Goal: Check status: Check status

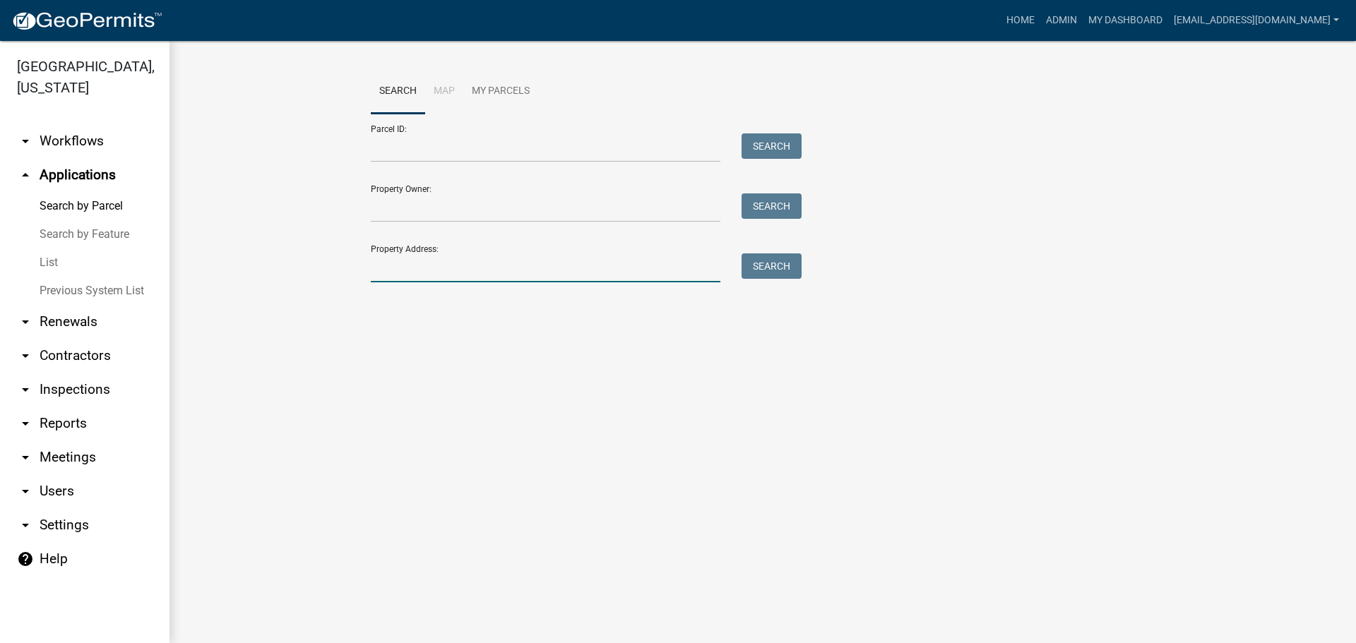
click at [482, 261] on input "Property Address:" at bounding box center [546, 268] width 350 height 29
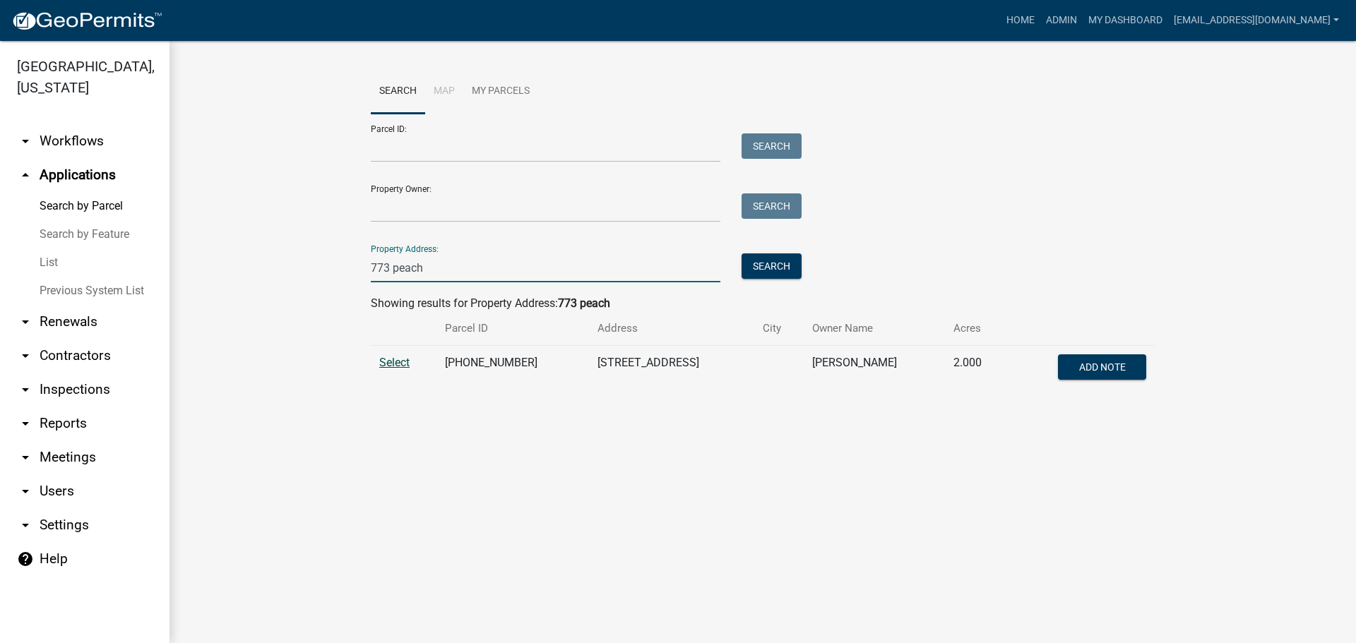
type input "773 peach"
click at [400, 362] on span "Select" at bounding box center [394, 362] width 30 height 13
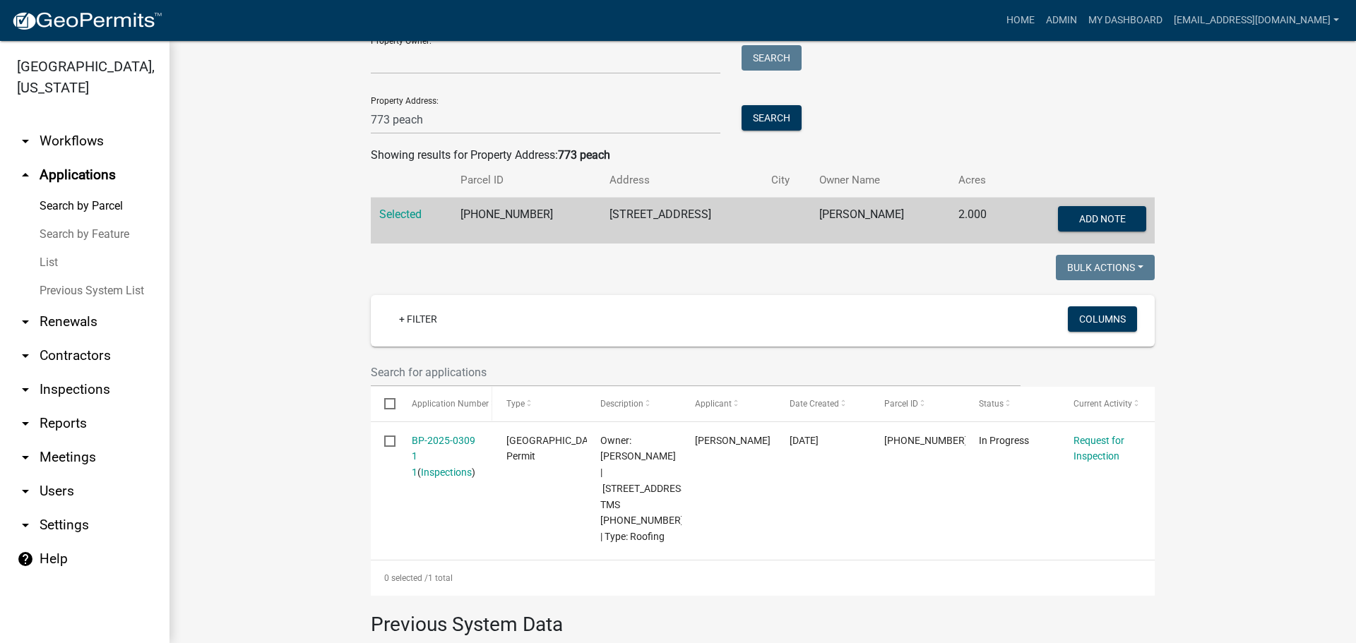
scroll to position [212, 0]
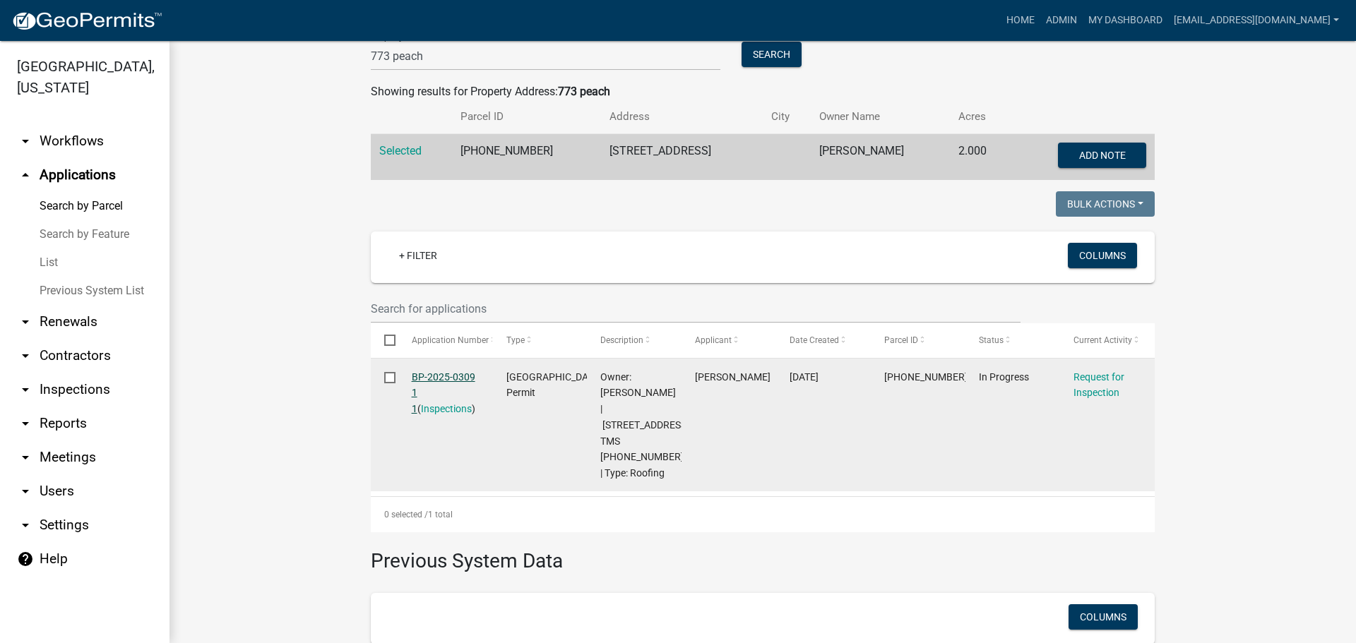
click at [445, 372] on link "BP-2025-0309 1 1" at bounding box center [444, 393] width 64 height 44
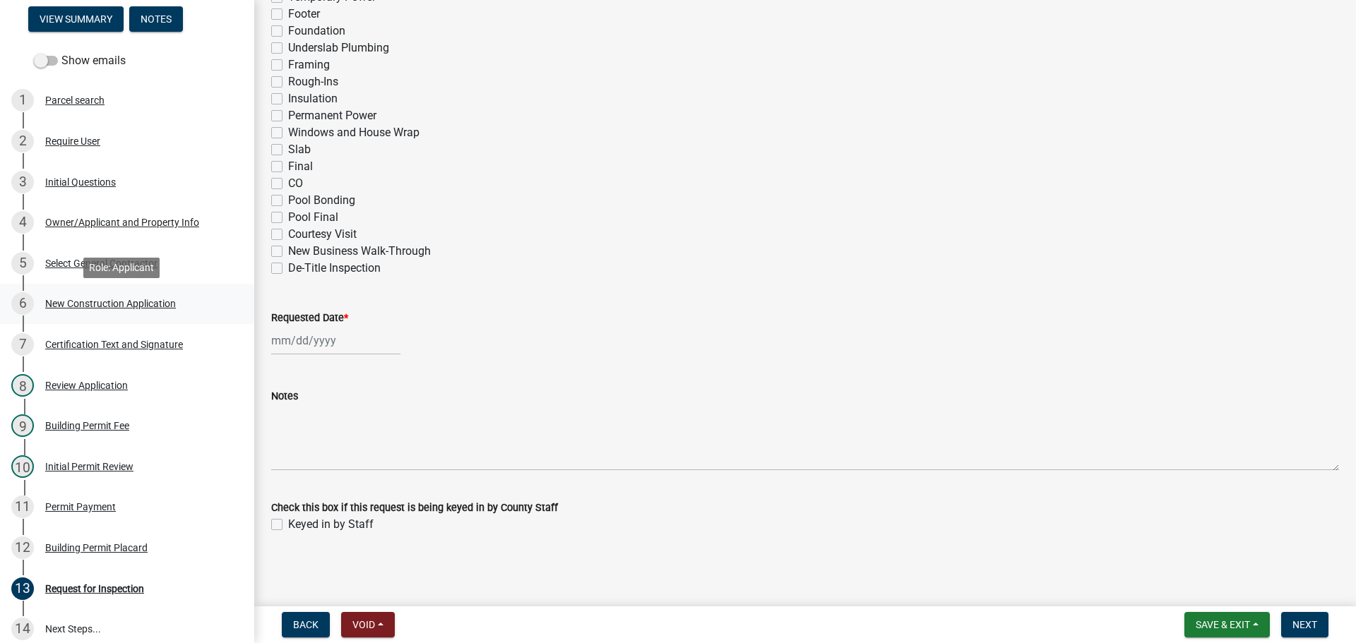
scroll to position [187, 0]
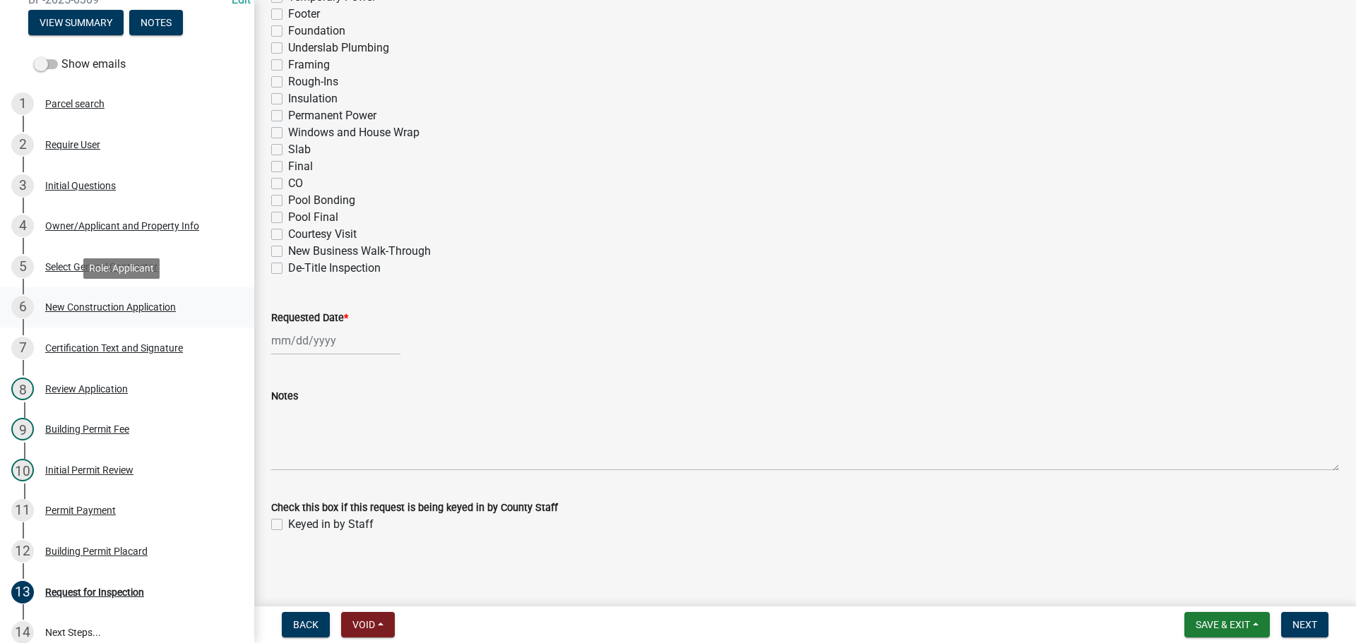
click at [133, 307] on div "New Construction Application" at bounding box center [110, 307] width 131 height 10
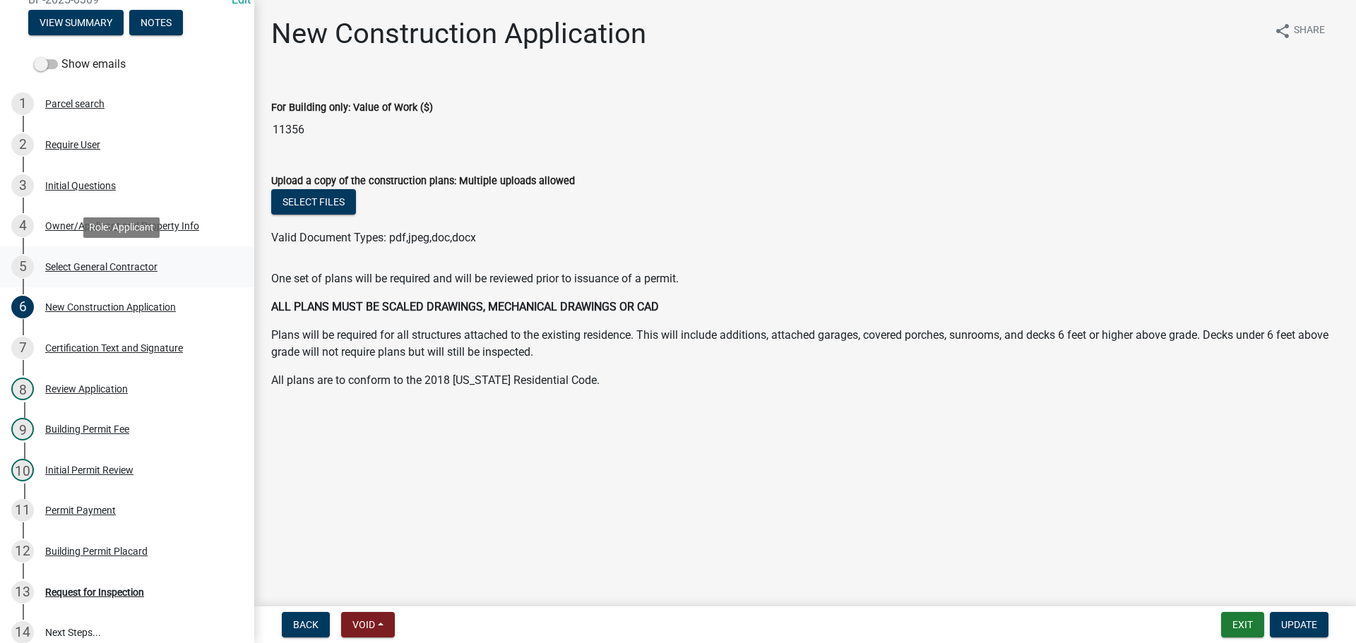
click at [80, 266] on div "Select General Contractor" at bounding box center [101, 267] width 112 height 10
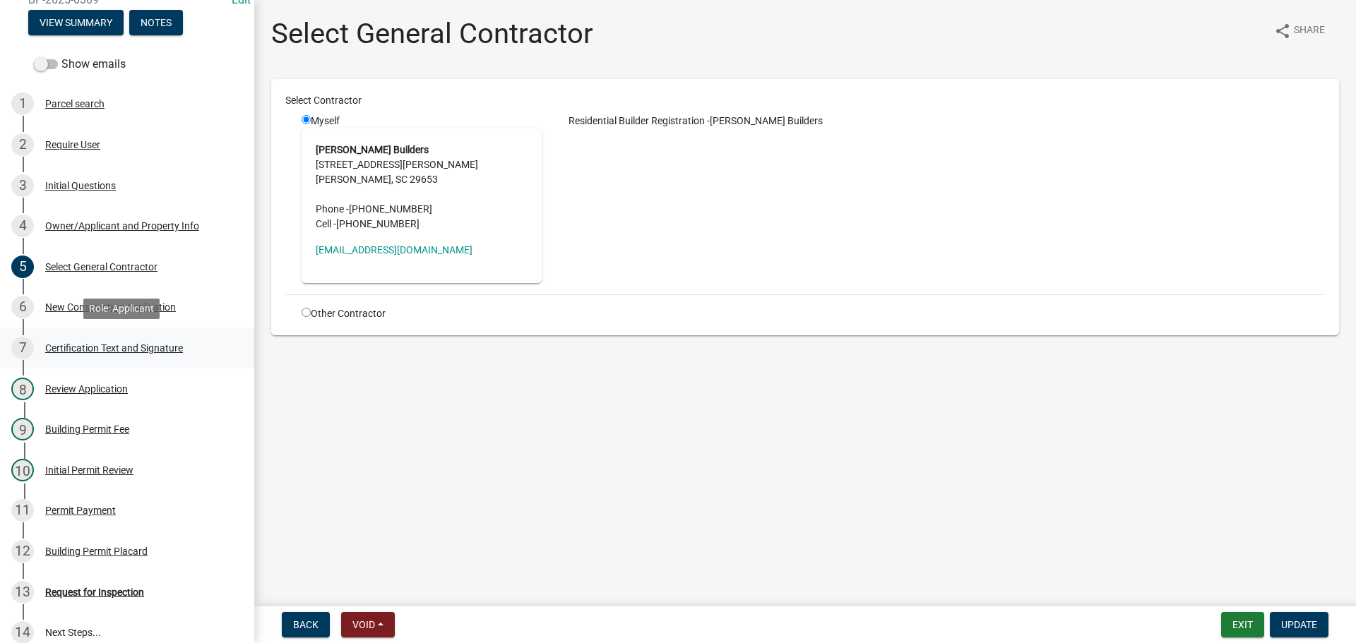
click at [123, 345] on div "Certification Text and Signature" at bounding box center [114, 348] width 138 height 10
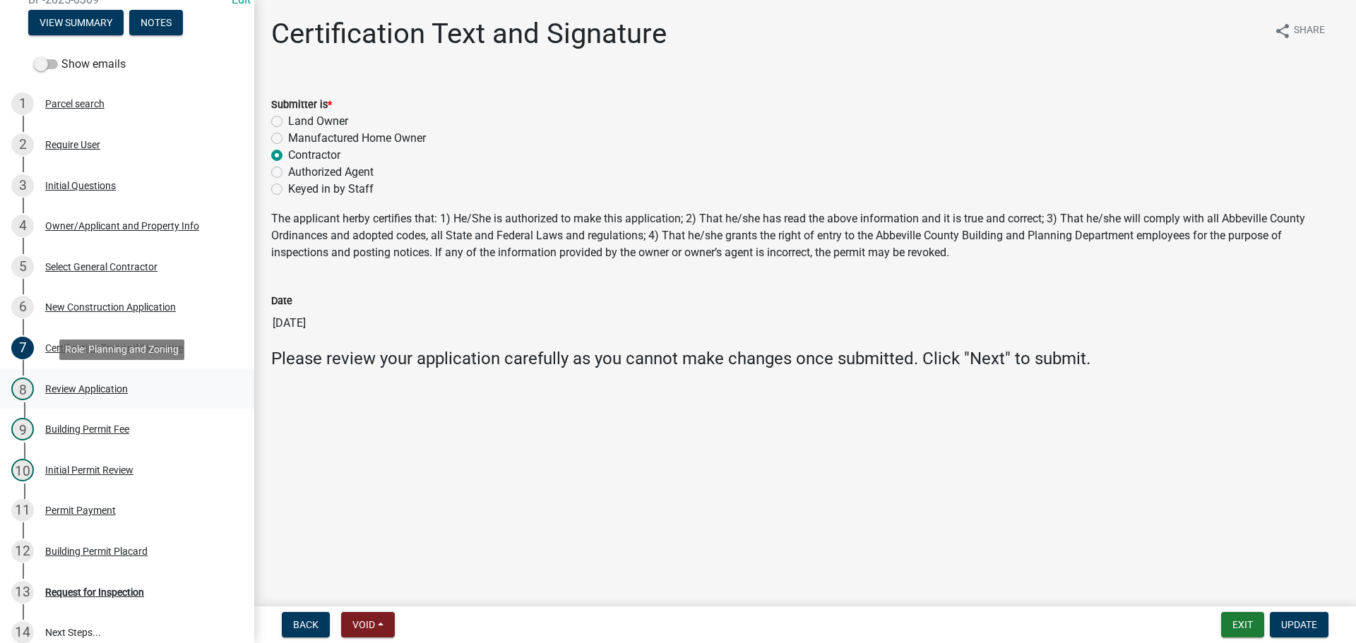
click at [104, 380] on div "8 Review Application" at bounding box center [121, 389] width 220 height 23
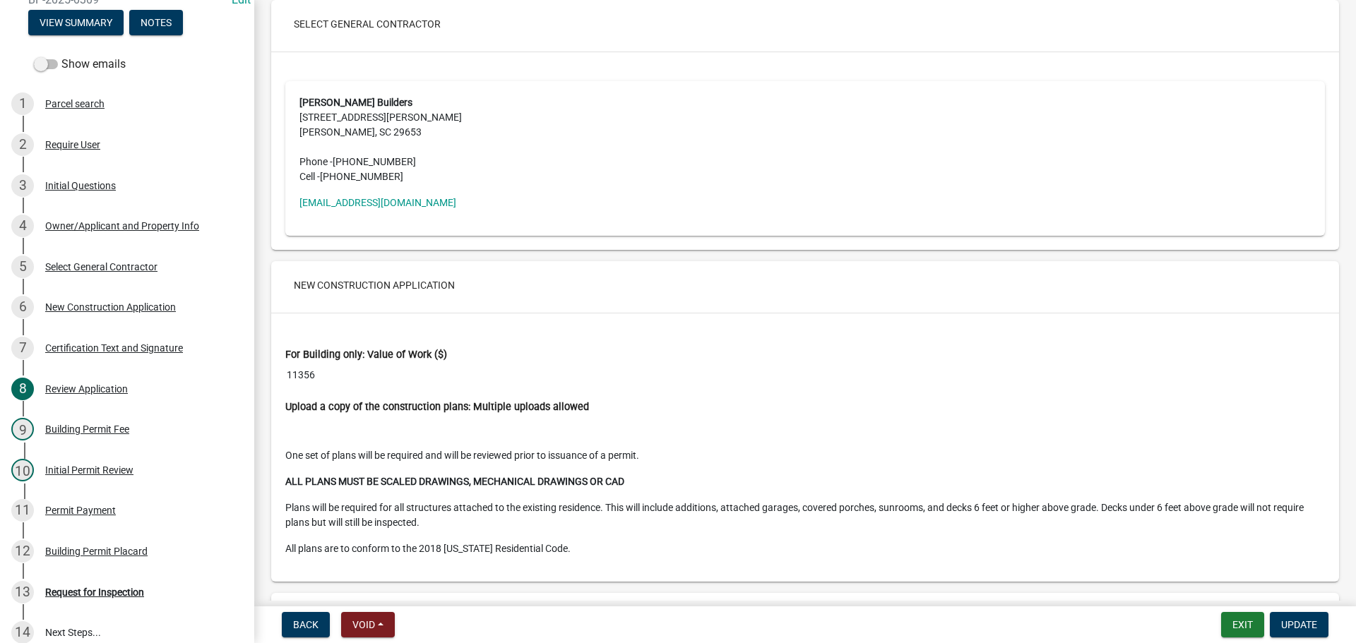
scroll to position [2684, 0]
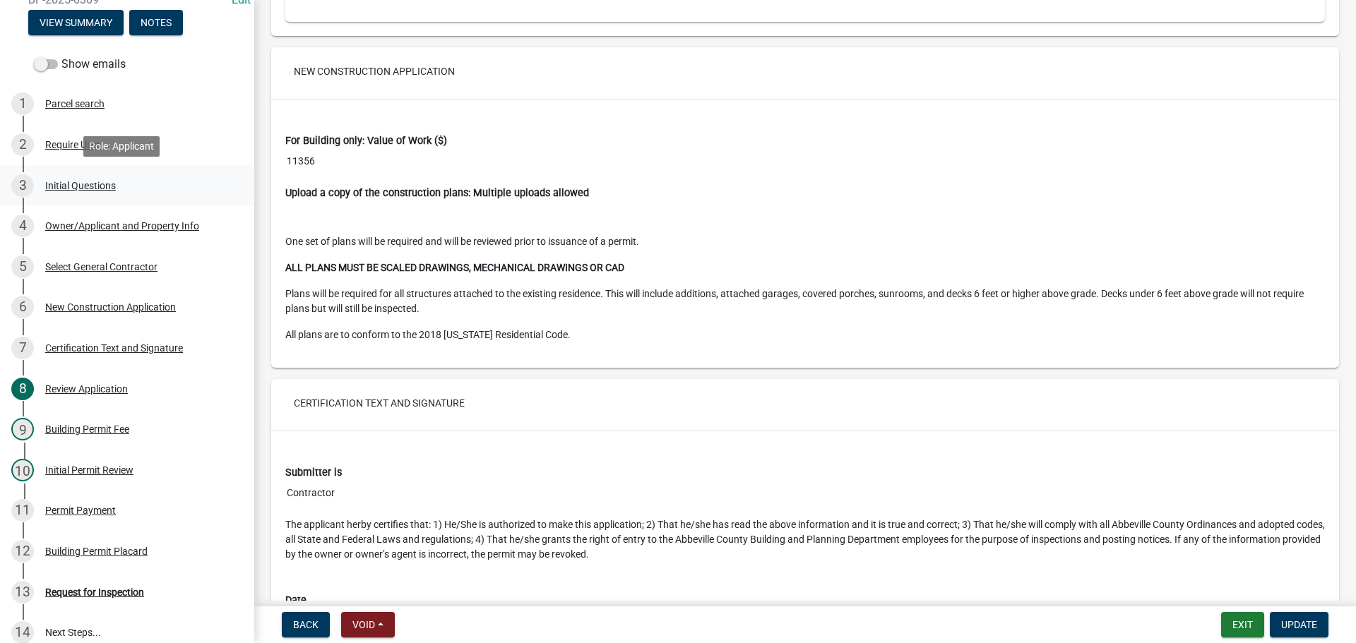
click at [72, 193] on div "3 Initial Questions" at bounding box center [121, 185] width 220 height 23
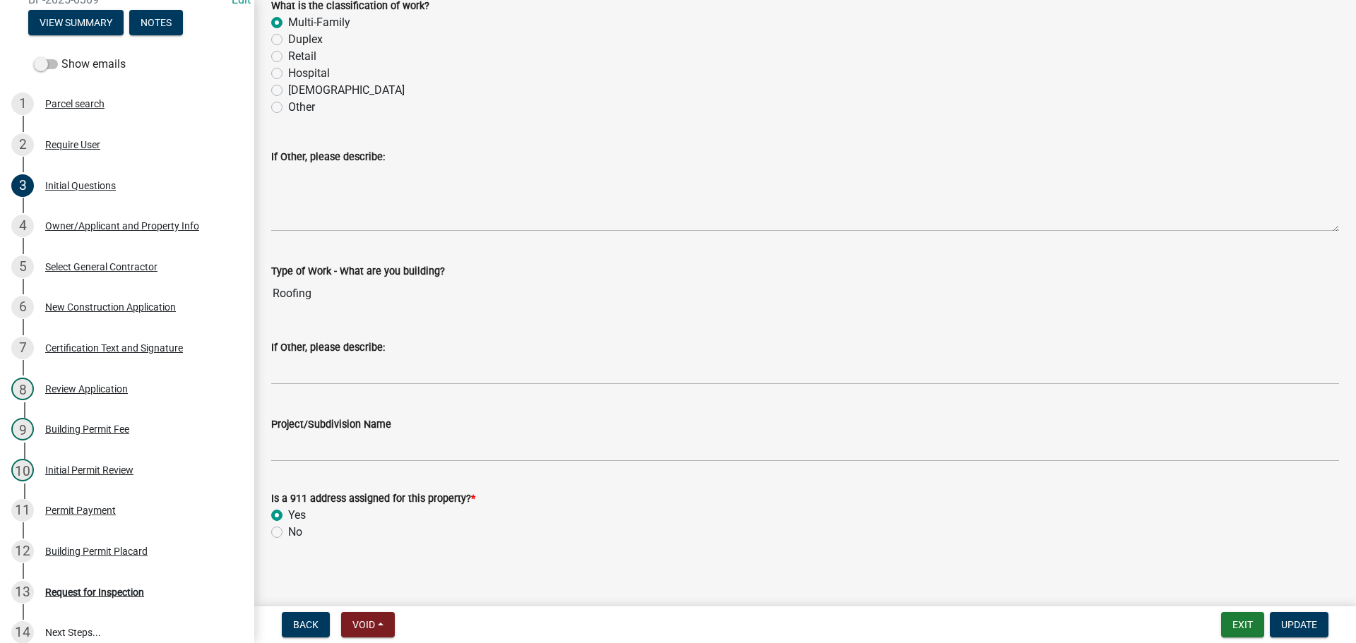
scroll to position [445, 0]
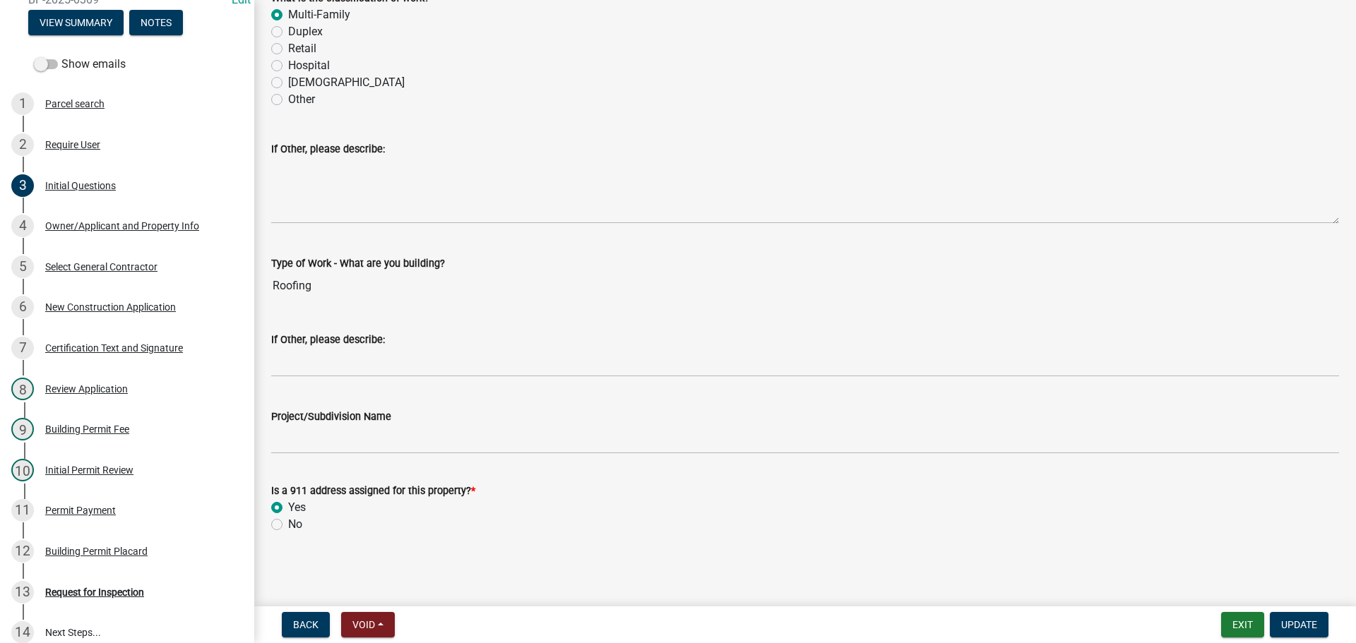
click at [85, 225] on div "Owner/Applicant and Property Info" at bounding box center [122, 226] width 154 height 10
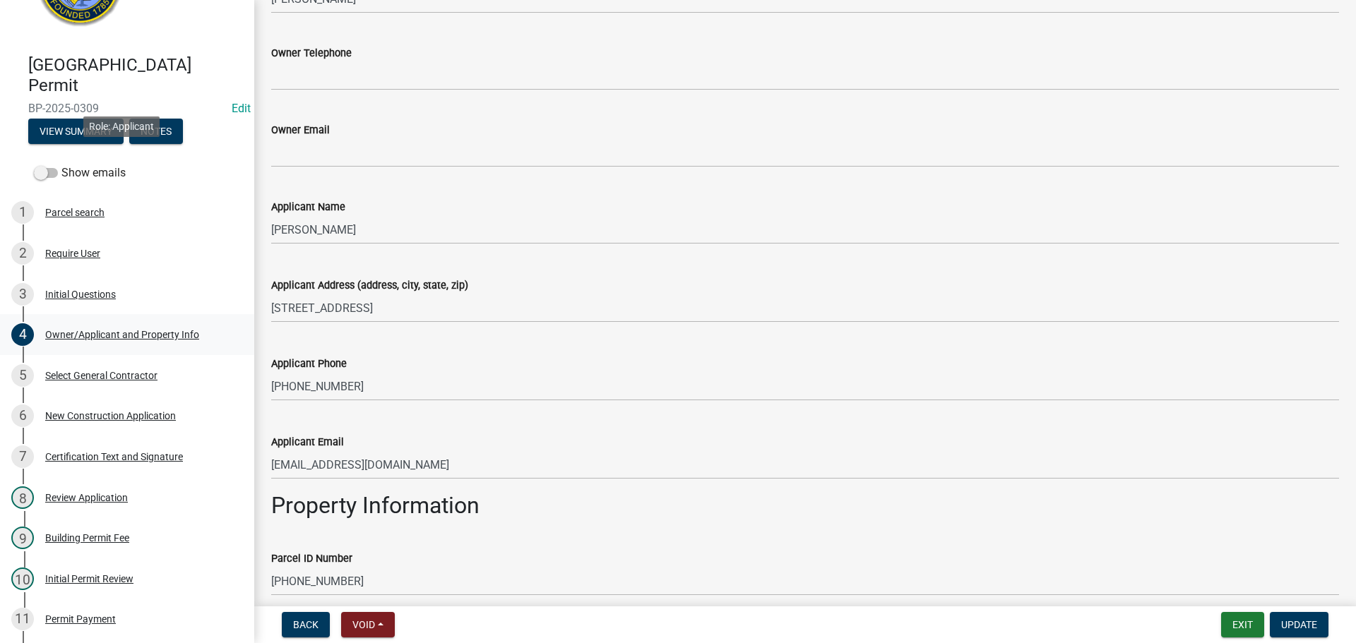
scroll to position [282, 0]
